Goal: Task Accomplishment & Management: Use online tool/utility

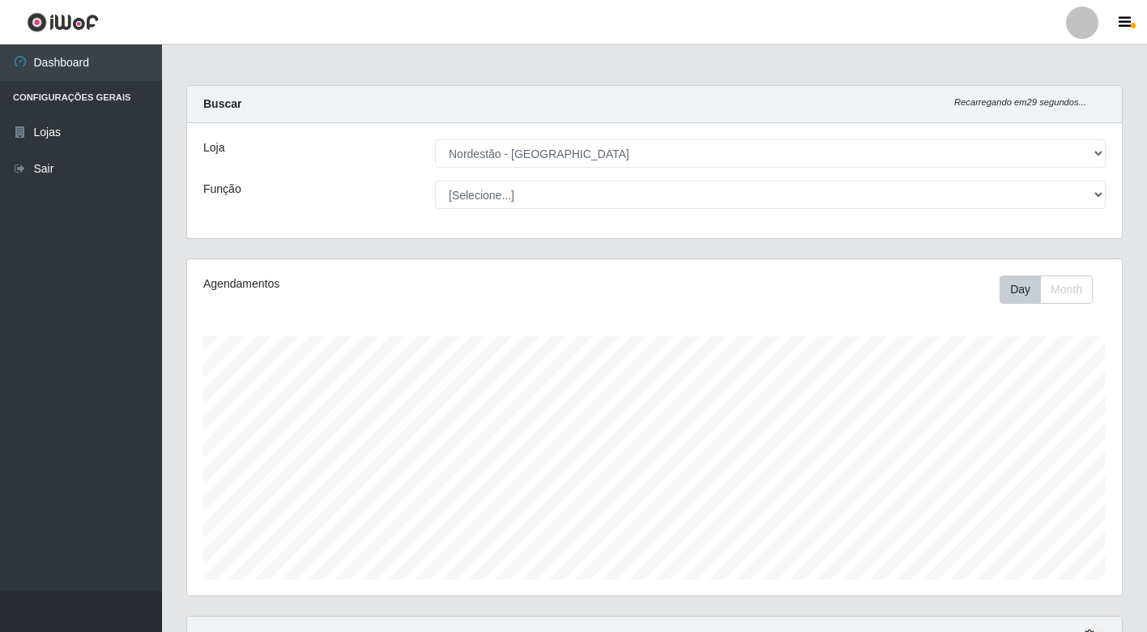
select select "454"
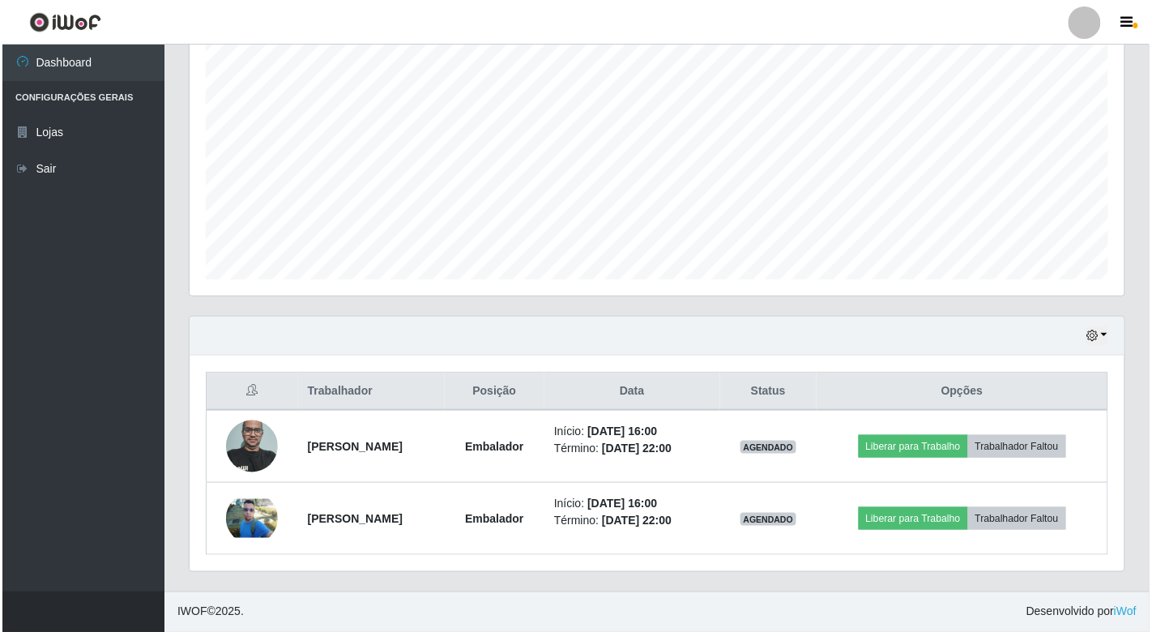
scroll to position [335, 935]
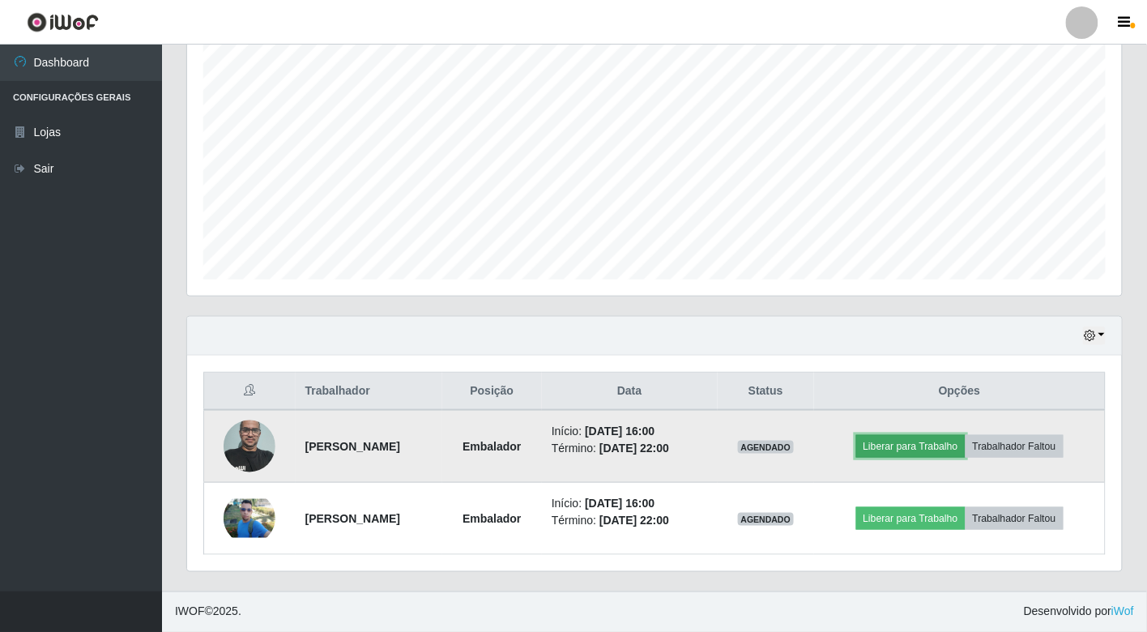
click at [909, 456] on button "Liberar para Trabalho" at bounding box center [910, 446] width 109 height 23
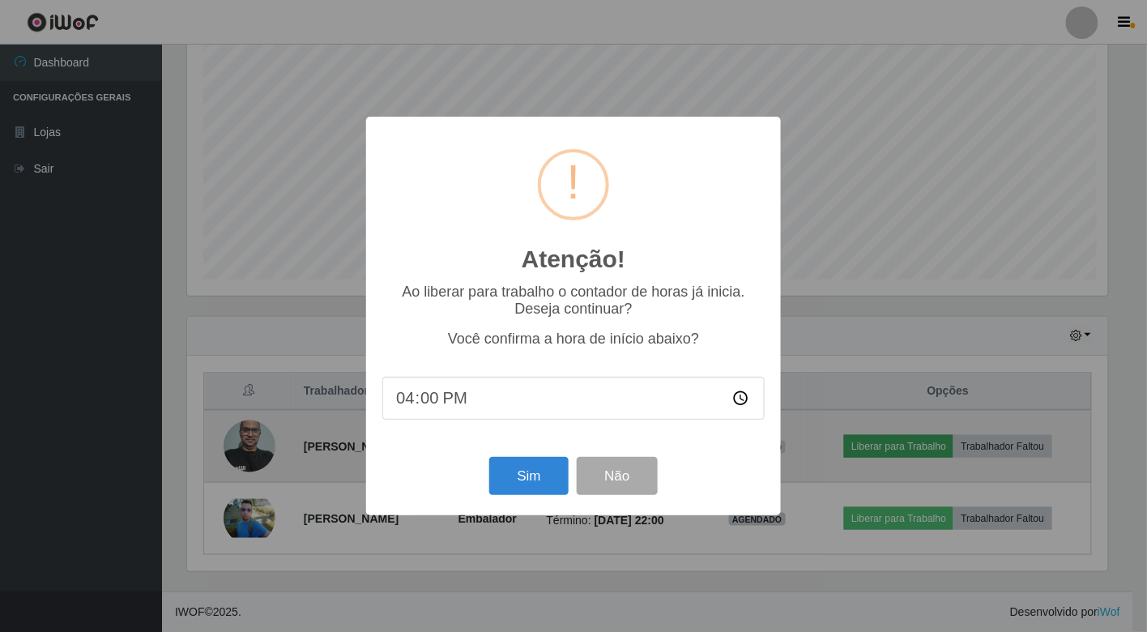
scroll to position [335, 925]
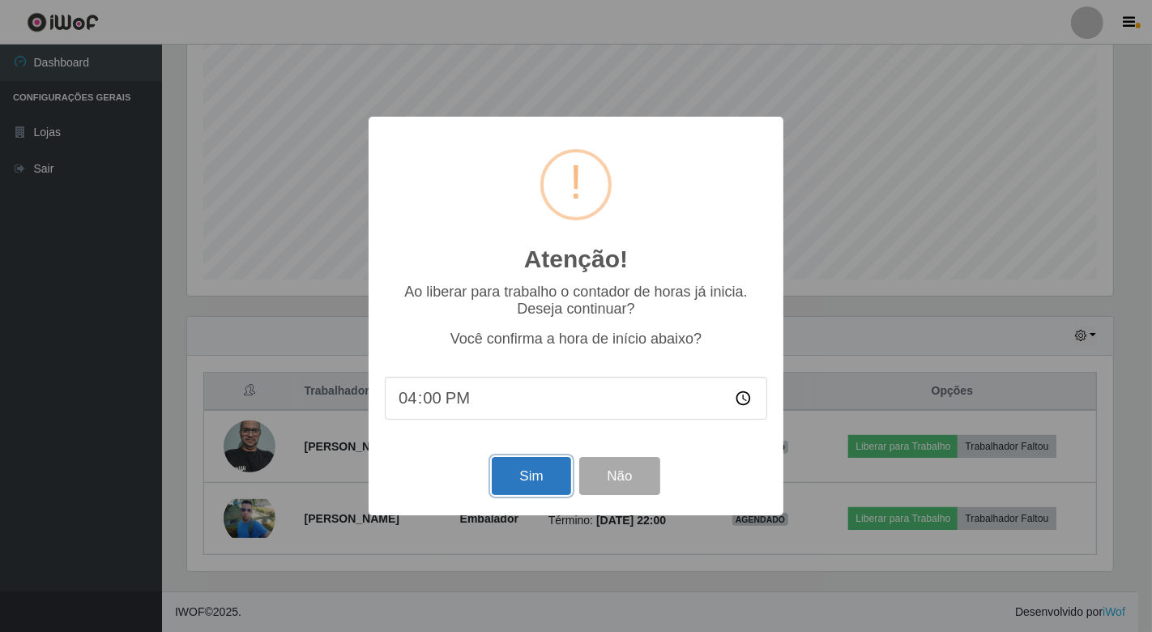
click at [508, 479] on button "Sim" at bounding box center [531, 476] width 79 height 38
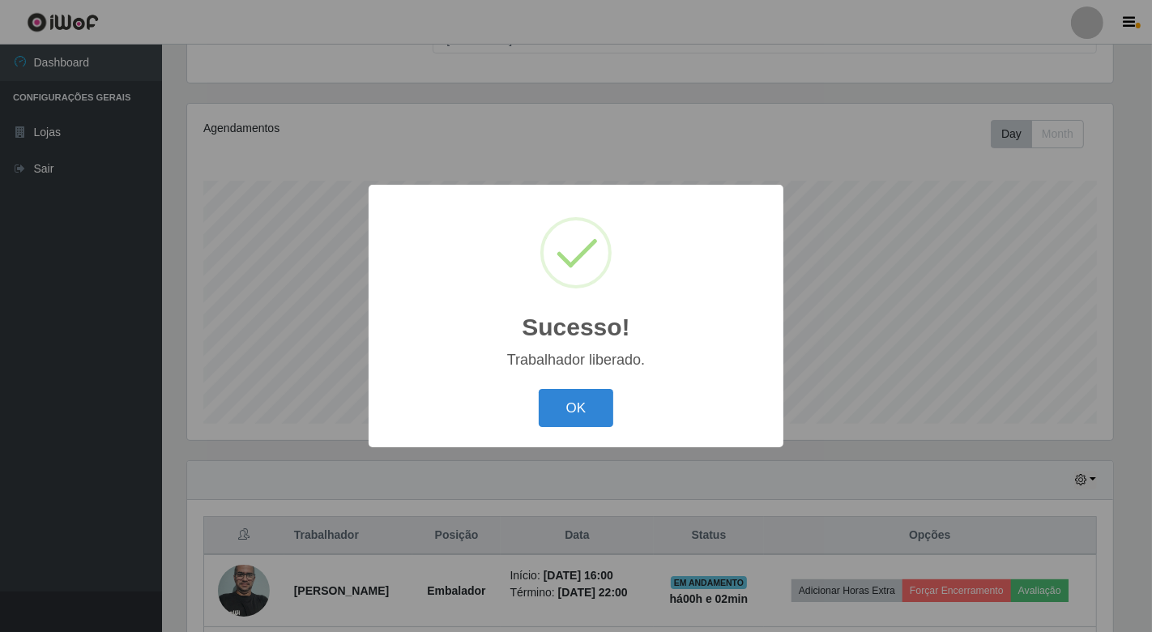
click at [539, 389] on button "OK" at bounding box center [576, 408] width 75 height 38
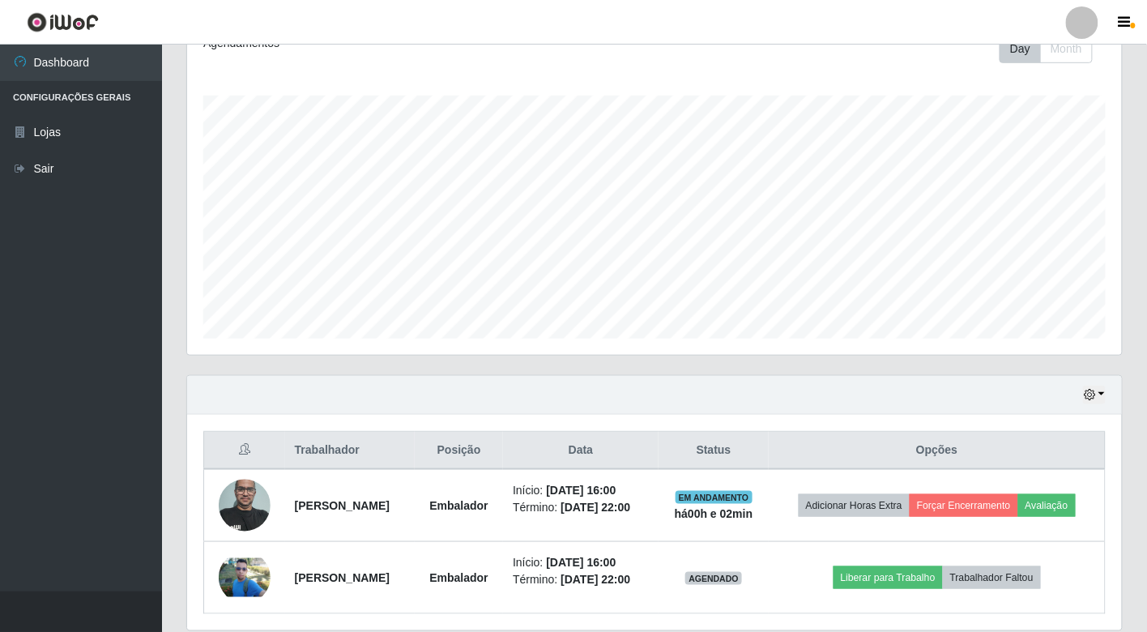
scroll to position [325, 0]
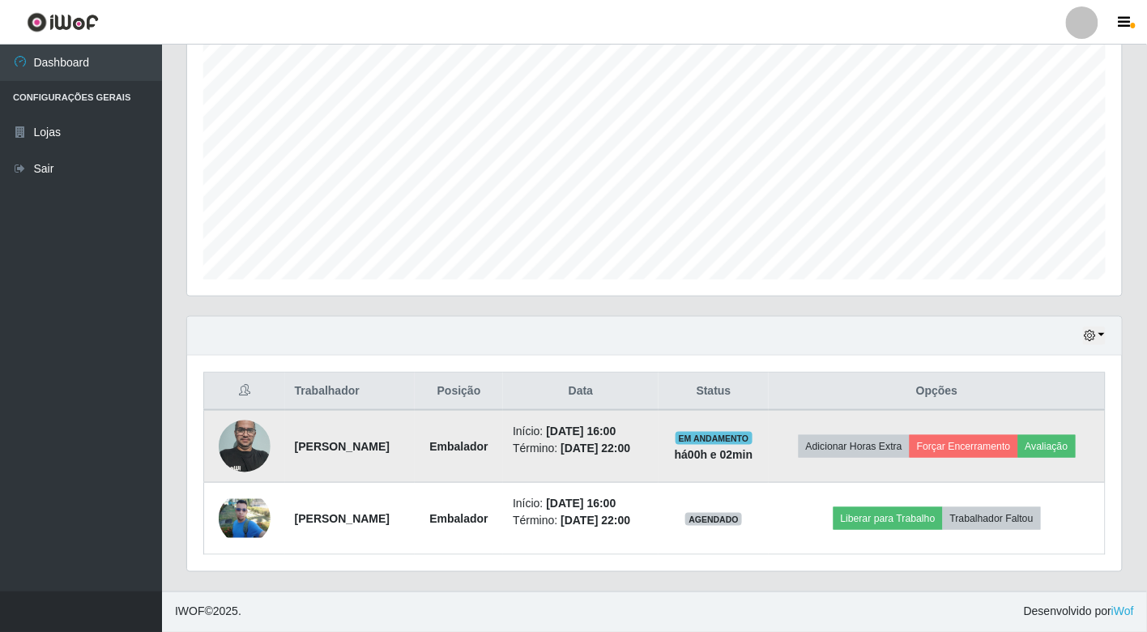
drag, startPoint x: 481, startPoint y: 497, endPoint x: 492, endPoint y: 407, distance: 90.5
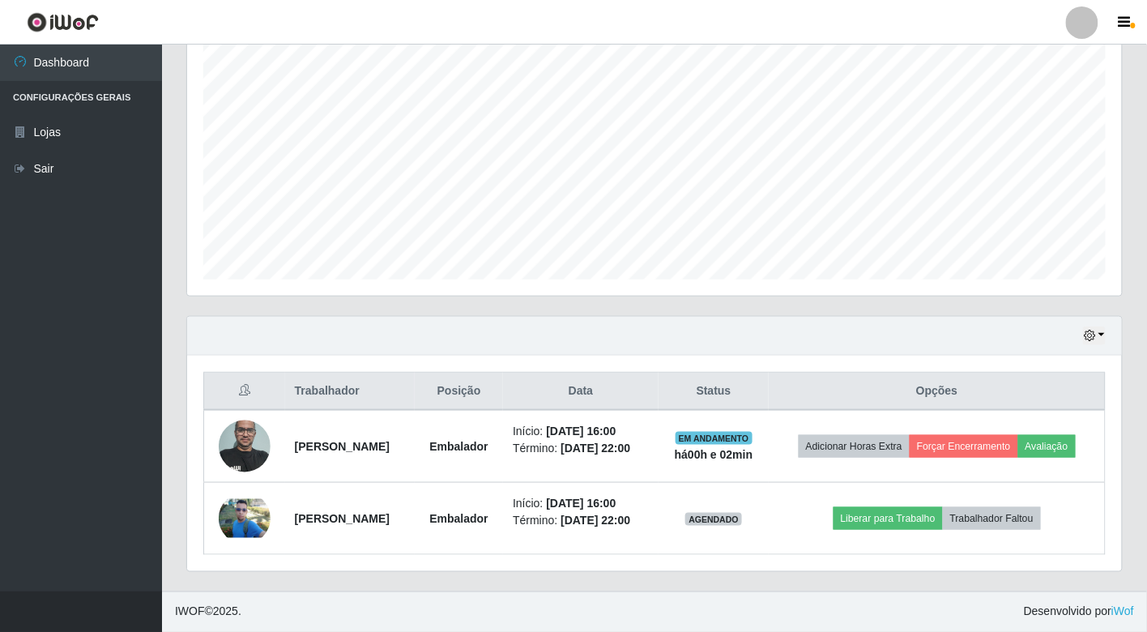
drag, startPoint x: 492, startPoint y: 407, endPoint x: 896, endPoint y: 557, distance: 430.8
click at [896, 557] on div "Trabalhador Posição Data Status Opções [PERSON_NAME] de Lima Embalador Início: …" at bounding box center [654, 463] width 935 height 215
click at [68, 170] on link "Sair" at bounding box center [81, 169] width 162 height 36
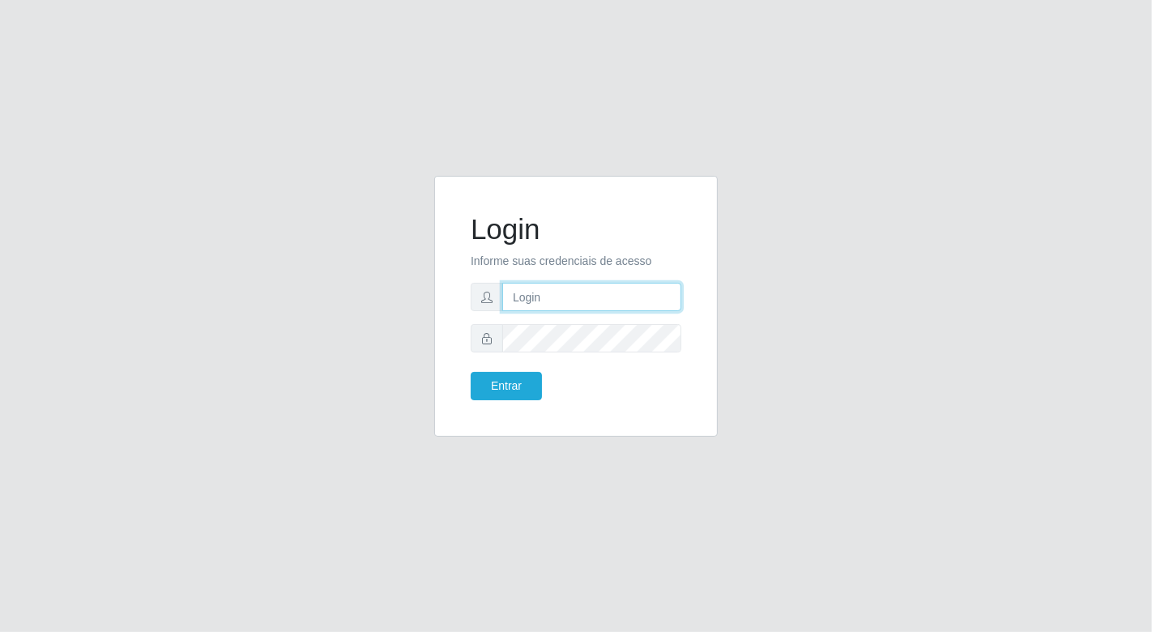
click at [555, 309] on input "text" at bounding box center [591, 297] width 179 height 28
click at [608, 304] on input "text" at bounding box center [591, 297] width 179 height 28
type input "mvanuza01@gmail.com"
